Goal: Task Accomplishment & Management: Manage account settings

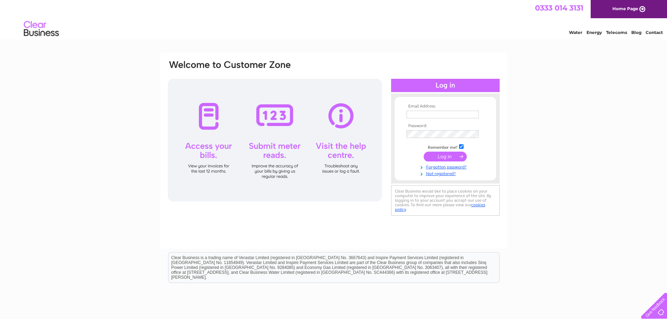
click at [438, 112] on input "text" at bounding box center [442, 115] width 72 height 8
click at [427, 134] on tbody "Email Address: a Password: Remember me? Forgotten password?" at bounding box center [445, 140] width 81 height 73
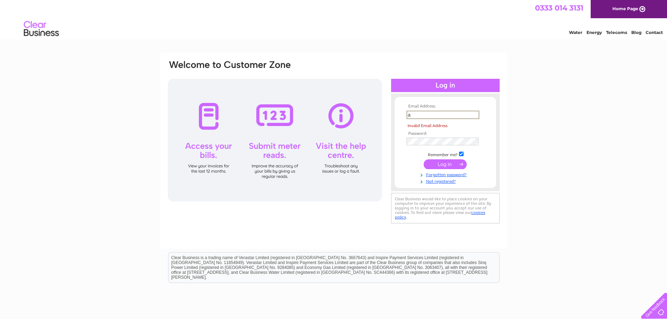
drag, startPoint x: 431, startPoint y: 114, endPoint x: 379, endPoint y: 115, distance: 51.8
click at [379, 115] on div "Email Address: a Invalid Email Address Password:" at bounding box center [333, 142] width 333 height 166
paste input "ccounts@bruichladdich.com"
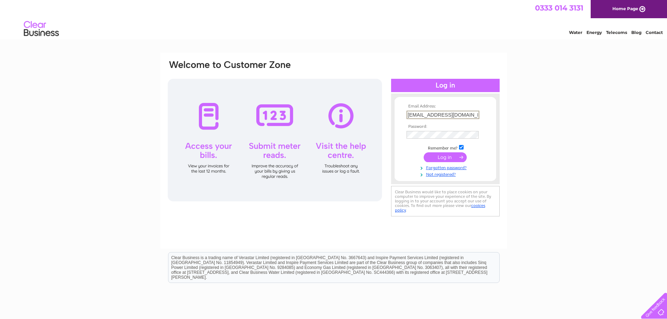
type input "accounts@bruichladdich.com"
click at [440, 157] on input "submit" at bounding box center [444, 157] width 43 height 10
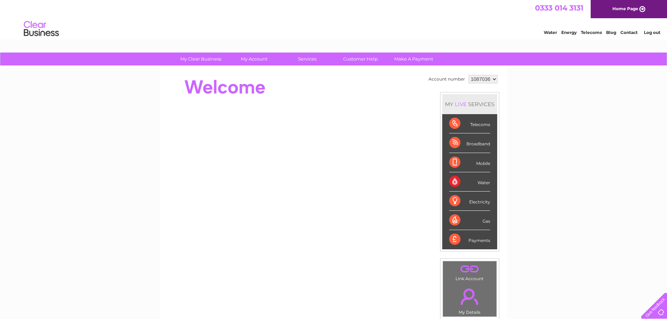
scroll to position [70, 0]
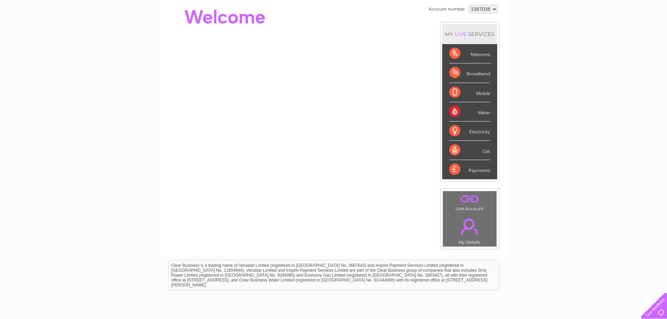
click at [481, 8] on select "1087036" at bounding box center [482, 9] width 29 height 8
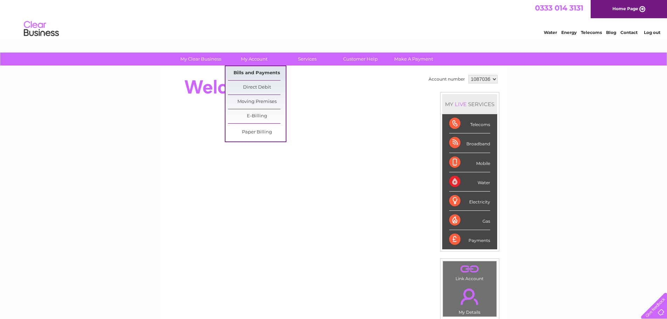
click at [244, 73] on link "Bills and Payments" at bounding box center [257, 73] width 58 height 14
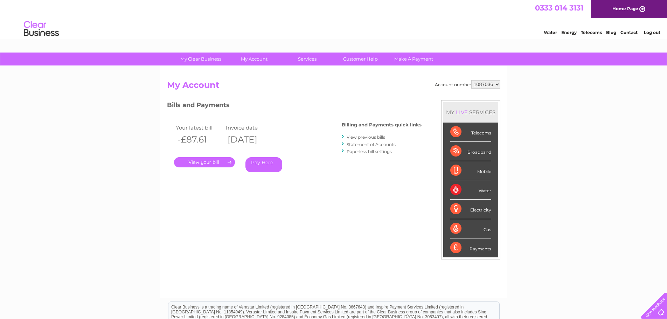
click at [367, 134] on link "View previous bills" at bounding box center [365, 136] width 38 height 5
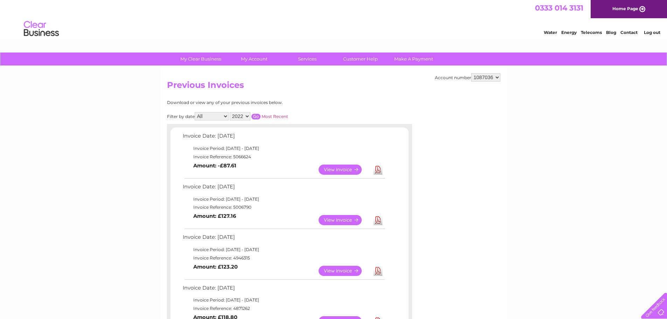
click at [329, 169] on link "View" at bounding box center [343, 169] width 51 height 10
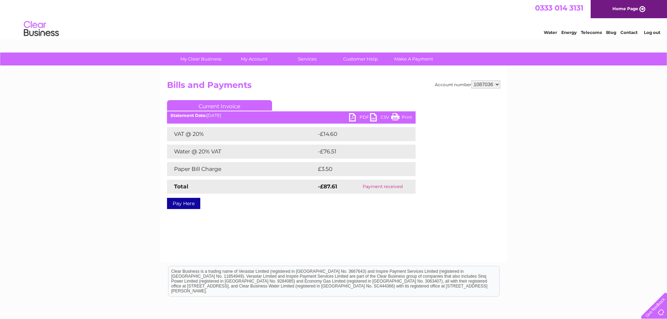
click at [363, 114] on link "PDF" at bounding box center [359, 118] width 21 height 10
